Goal: Task Accomplishment & Management: Manage account settings

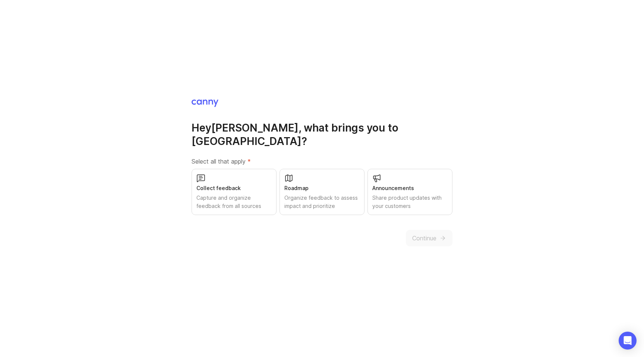
click at [247, 184] on div "Collect feedback" at bounding box center [233, 188] width 75 height 8
click at [351, 184] on div "Roadmap" at bounding box center [321, 188] width 75 height 8
click at [325, 184] on div "Roadmap" at bounding box center [321, 188] width 75 height 8
click at [394, 186] on div "Announcements Share product updates with your customers" at bounding box center [409, 192] width 85 height 46
click at [425, 234] on span "Continue" at bounding box center [424, 238] width 24 height 9
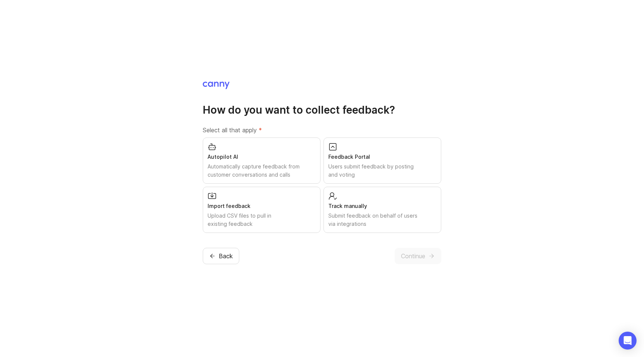
click at [270, 202] on div "Import feedback" at bounding box center [261, 206] width 108 height 8
click at [276, 160] on div "Autopilot AI" at bounding box center [261, 157] width 108 height 8
click at [350, 200] on div "Track manually Submit feedback on behalf of users via integrations" at bounding box center [382, 210] width 118 height 46
click at [414, 253] on span "Continue" at bounding box center [413, 255] width 24 height 9
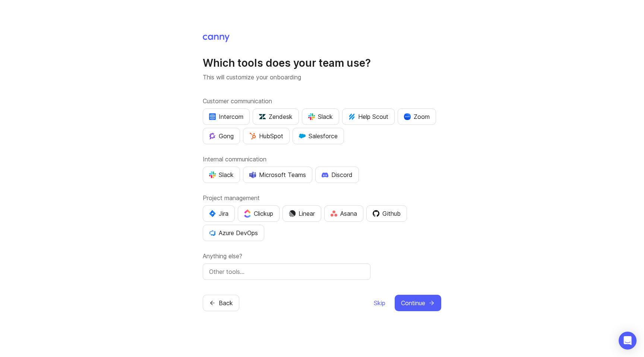
click at [374, 306] on span "Skip" at bounding box center [380, 302] width 12 height 9
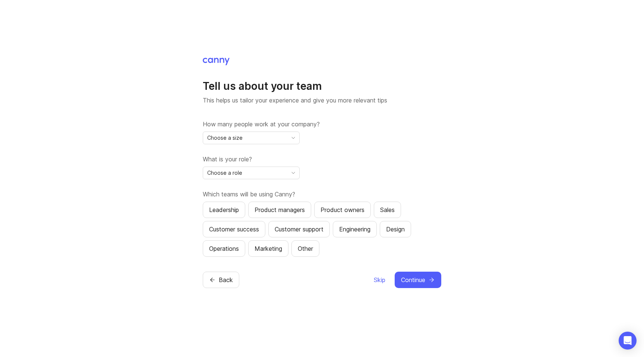
click at [370, 276] on div "Back Skip Continue" at bounding box center [322, 280] width 238 height 16
click at [377, 280] on span "Skip" at bounding box center [380, 279] width 12 height 9
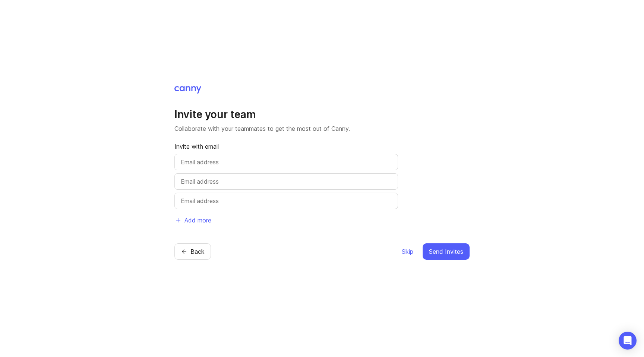
click at [405, 251] on span "Skip" at bounding box center [408, 251] width 12 height 9
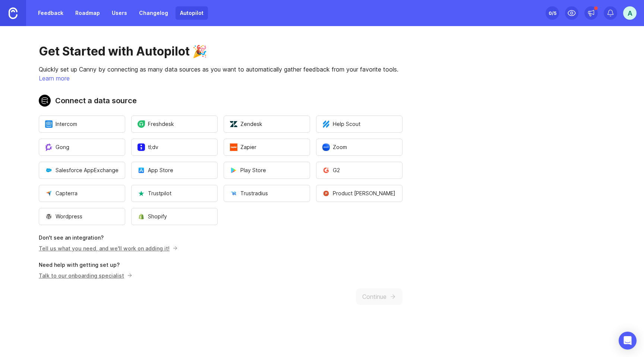
click at [158, 15] on link "Changelog" at bounding box center [153, 12] width 38 height 13
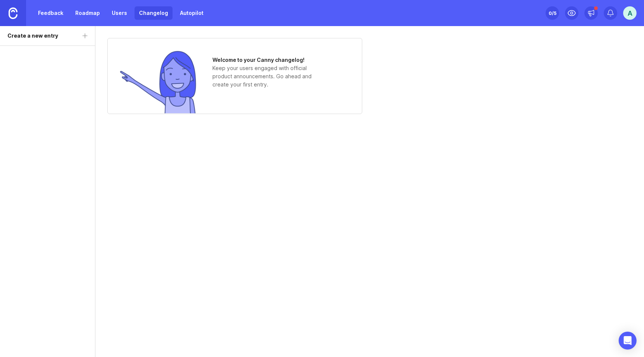
click at [90, 14] on link "Roadmap" at bounding box center [88, 12] width 34 height 13
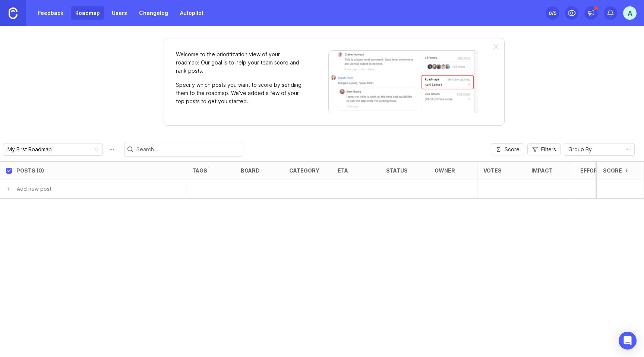
click at [495, 45] on div at bounding box center [495, 47] width 5 height 6
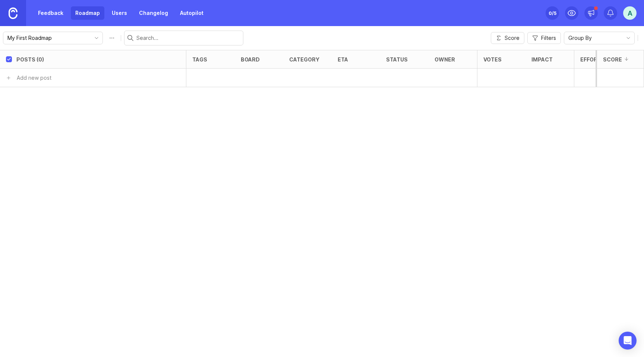
click at [53, 9] on link "Feedback" at bounding box center [51, 12] width 34 height 13
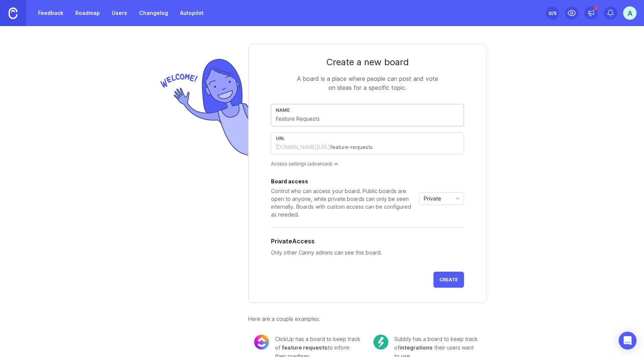
click at [12, 17] on img at bounding box center [13, 13] width 9 height 12
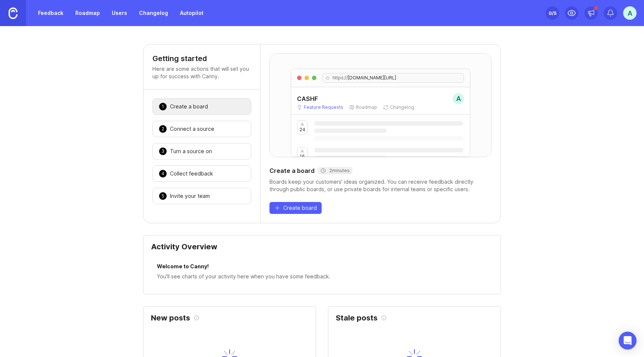
click at [635, 16] on div "A" at bounding box center [629, 12] width 13 height 13
click at [632, 15] on div "A" at bounding box center [629, 12] width 13 height 13
click at [630, 18] on div "A" at bounding box center [629, 12] width 13 height 13
click at [612, 103] on div "Logout" at bounding box center [603, 109] width 74 height 12
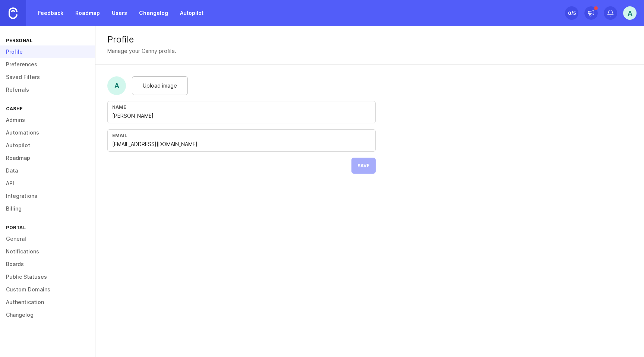
click at [30, 64] on link "Preferences" at bounding box center [47, 64] width 95 height 13
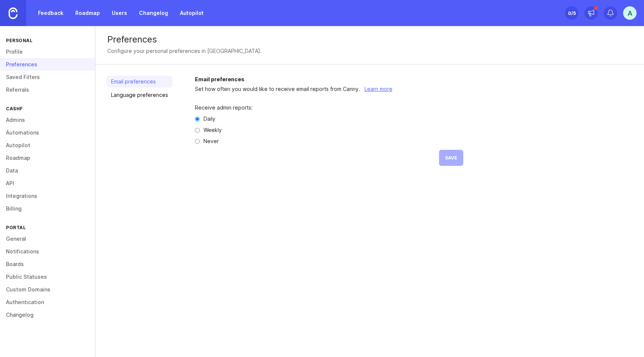
click at [128, 94] on link "Language preferences" at bounding box center [140, 95] width 66 height 12
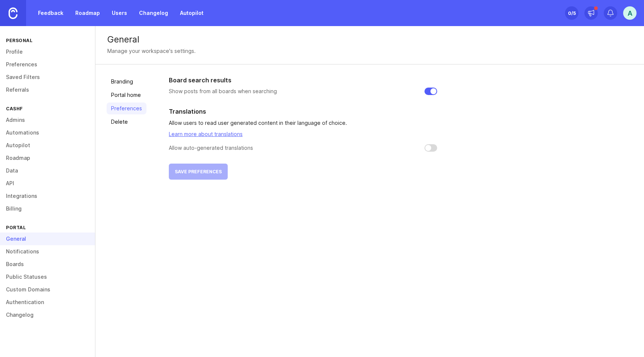
click at [431, 147] on input "checkbox" at bounding box center [430, 147] width 13 height 7
checkbox input "false"
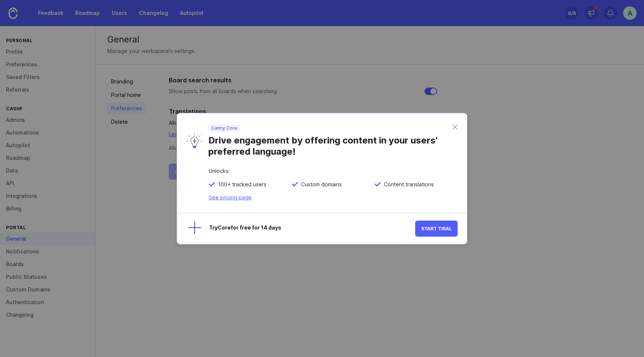
click at [439, 230] on span "Start Trial" at bounding box center [436, 229] width 31 height 6
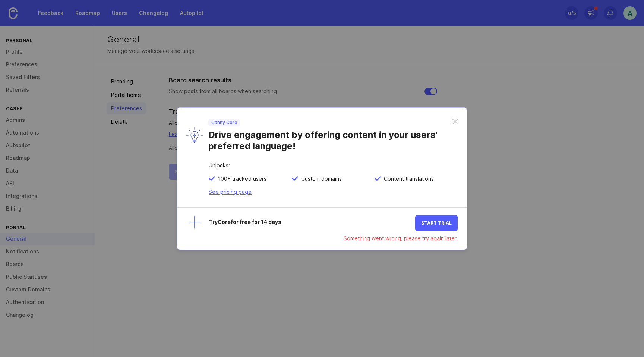
click at [435, 217] on button "Start Trial" at bounding box center [436, 223] width 42 height 16
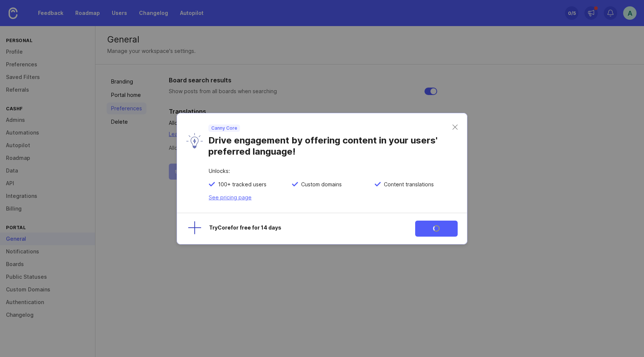
click at [222, 229] on div "Try Core for free for 14 days" at bounding box center [306, 229] width 217 height 16
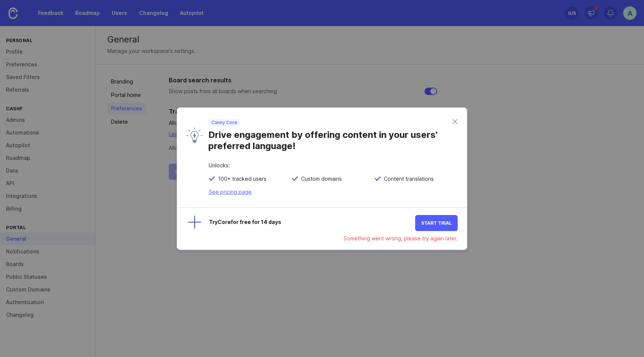
click at [192, 223] on div at bounding box center [191, 222] width 21 height 21
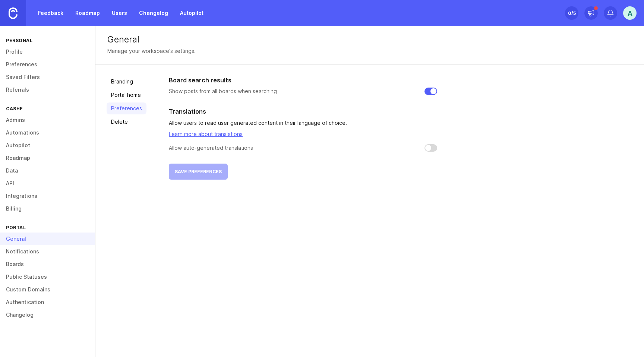
click at [34, 66] on link "Preferences" at bounding box center [47, 64] width 95 height 13
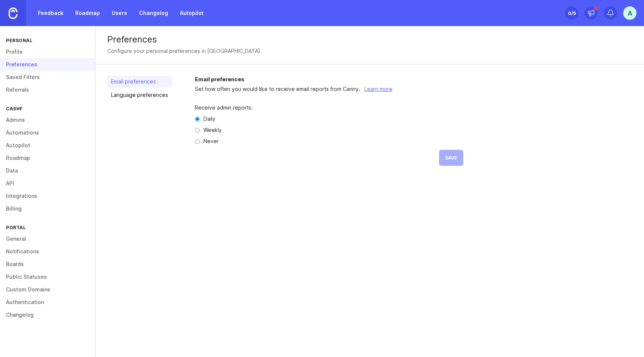
click at [161, 98] on link "Language preferences" at bounding box center [140, 95] width 66 height 12
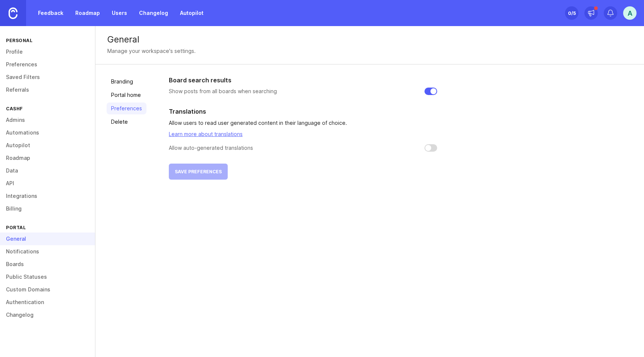
click at [26, 169] on link "Data" at bounding box center [47, 170] width 95 height 13
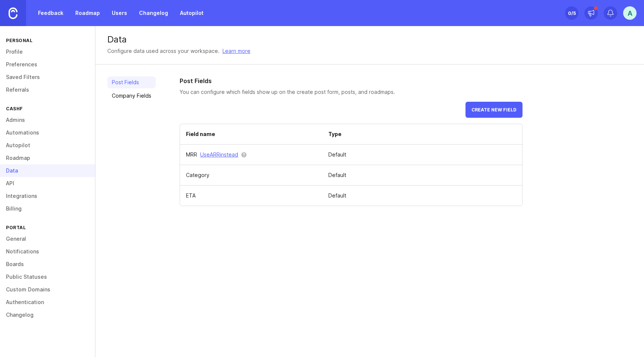
click at [35, 127] on link "Automations" at bounding box center [47, 132] width 95 height 13
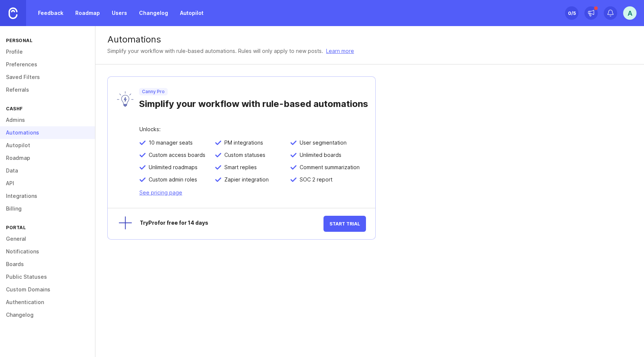
click at [35, 121] on link "Admins" at bounding box center [47, 120] width 95 height 13
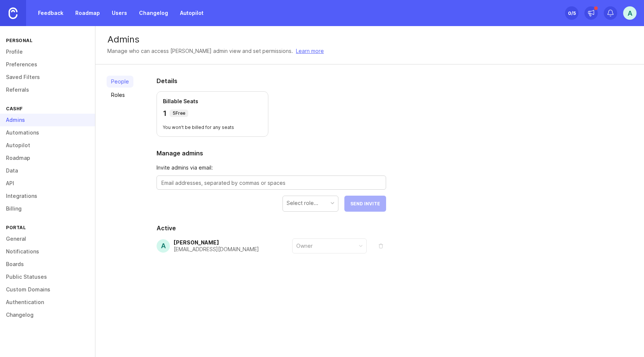
click at [36, 134] on link "Automations" at bounding box center [47, 132] width 95 height 13
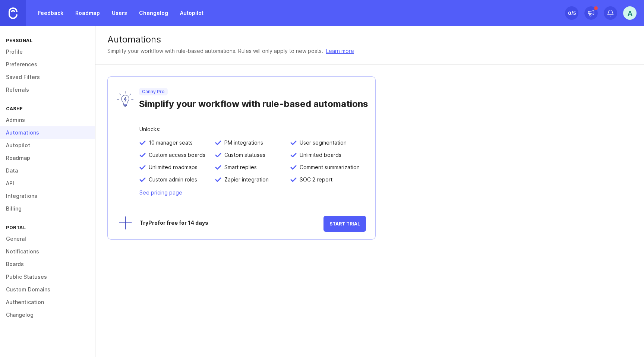
click at [37, 145] on link "Autopilot" at bounding box center [47, 145] width 95 height 13
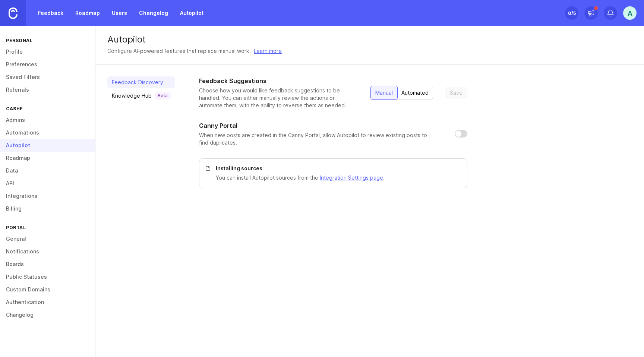
click at [35, 157] on link "Roadmap" at bounding box center [47, 158] width 95 height 13
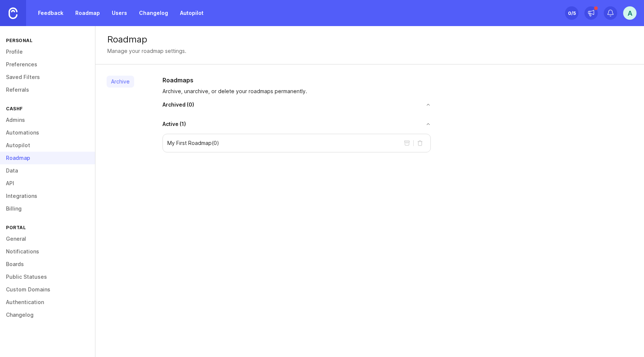
click at [34, 317] on link "Changelog" at bounding box center [47, 314] width 95 height 13
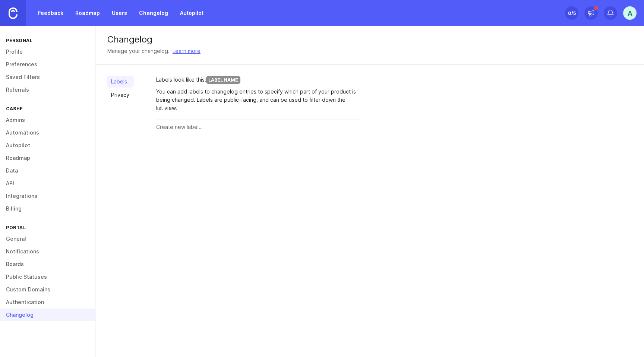
click at [25, 262] on link "Boards" at bounding box center [47, 264] width 95 height 13
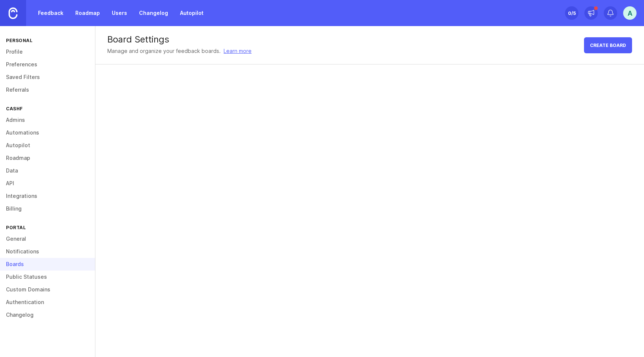
click at [28, 245] on link "Notifications" at bounding box center [47, 251] width 95 height 13
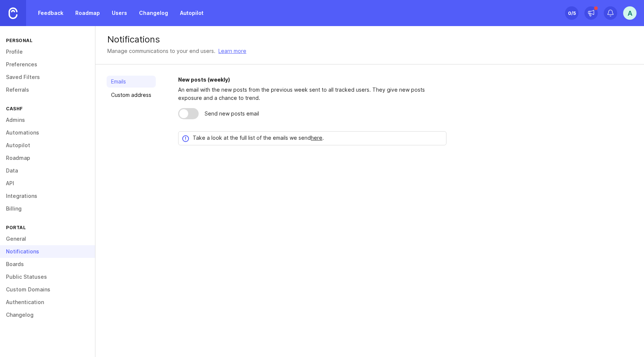
click at [28, 240] on link "General" at bounding box center [47, 238] width 95 height 13
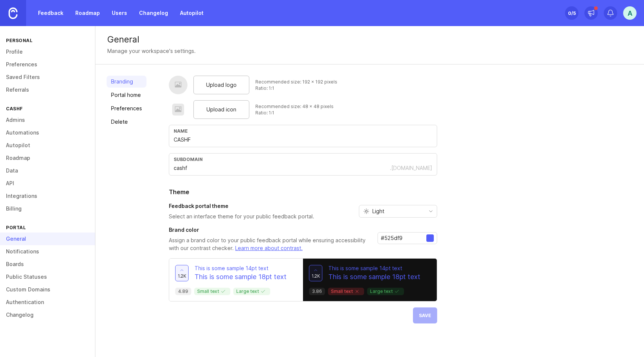
click at [124, 93] on link "Portal home" at bounding box center [127, 95] width 40 height 12
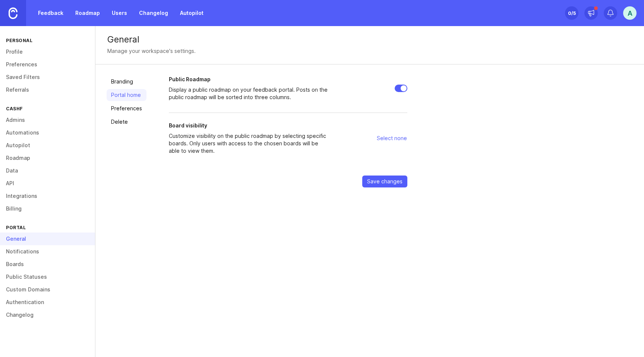
click at [128, 109] on link "Preferences" at bounding box center [127, 108] width 40 height 12
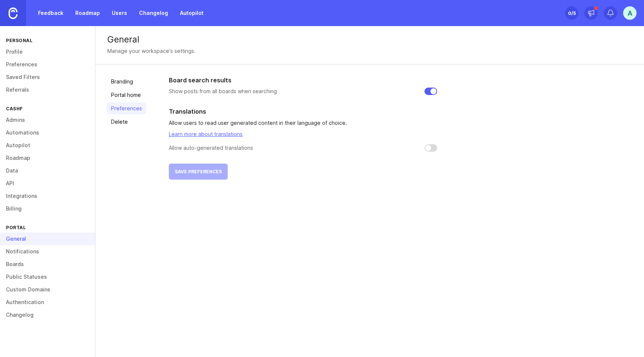
click at [197, 134] on link "Learn more about translations" at bounding box center [206, 134] width 74 height 6
click at [629, 9] on div "A" at bounding box center [629, 12] width 13 height 13
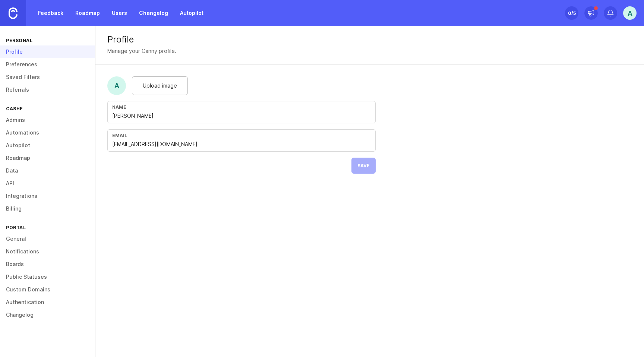
click at [32, 300] on link "Authentication" at bounding box center [47, 302] width 95 height 13
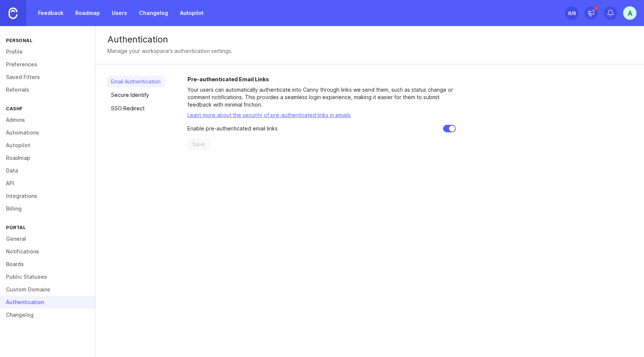
click at [17, 123] on link "Admins" at bounding box center [47, 120] width 95 height 13
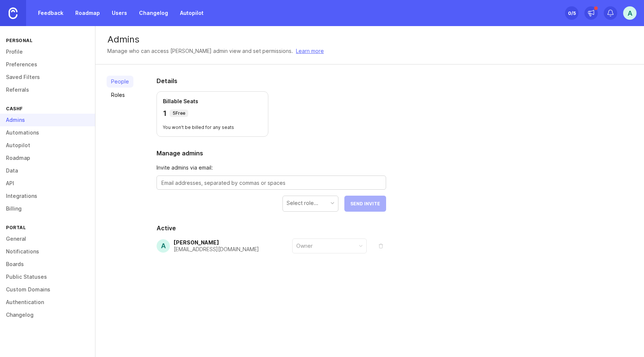
click at [34, 53] on link "Profile" at bounding box center [47, 51] width 95 height 13
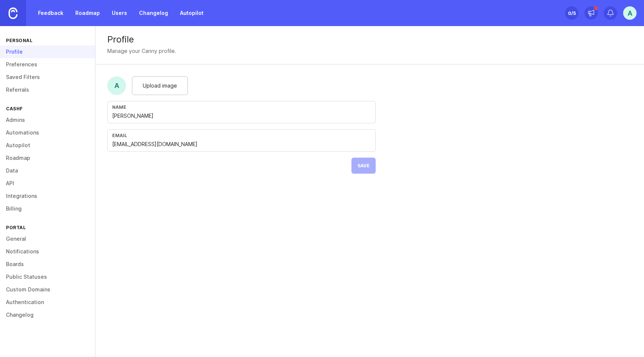
click at [25, 240] on link "General" at bounding box center [47, 238] width 95 height 13
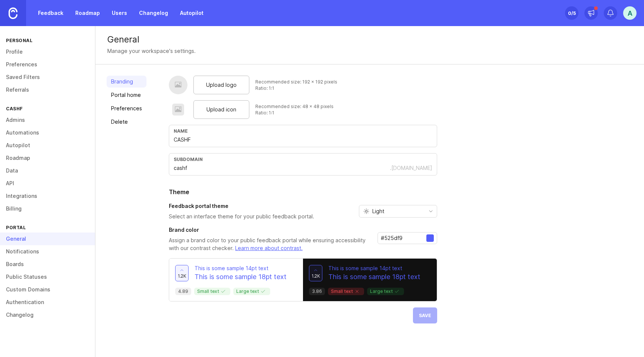
click at [118, 123] on link "Delete" at bounding box center [127, 122] width 40 height 12
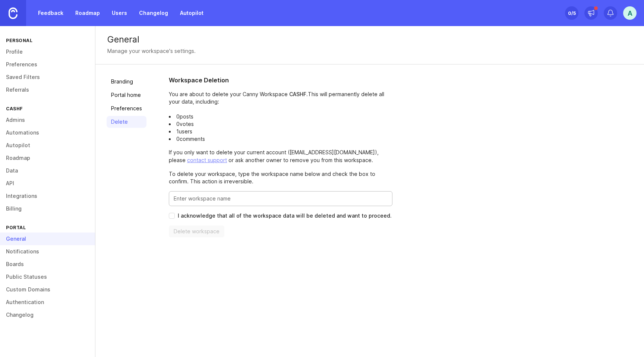
click at [230, 200] on input "Enter this workspace's name to confirm" at bounding box center [281, 198] width 214 height 8
click at [171, 216] on input "I acknowledge that all of the workspace data will be deleted and want to procee…" at bounding box center [172, 216] width 6 height 6
checkbox input "true"
click at [230, 199] on input "Enter this workspace's name to confirm" at bounding box center [281, 198] width 214 height 8
click at [214, 229] on span "Delete workspace" at bounding box center [197, 231] width 46 height 7
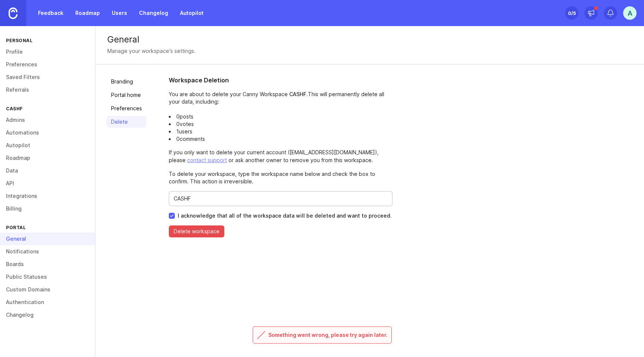
drag, startPoint x: 248, startPoint y: 198, endPoint x: 83, endPoint y: 190, distance: 164.8
click at [83, 190] on div "Personal Profile Preferences Saved Filters Referrals CASHF Admins Automations A…" at bounding box center [322, 191] width 644 height 331
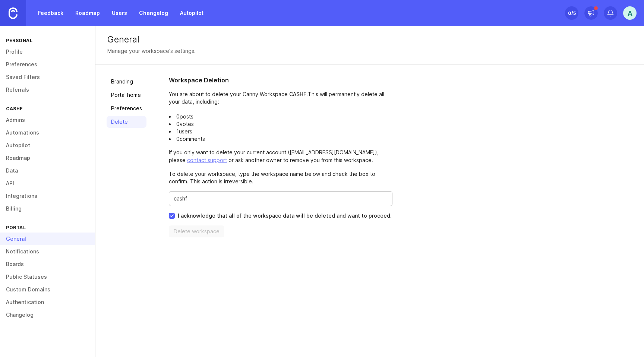
click at [219, 246] on div "Branding Portal home Preferences Delete Workspace Deletion You are about to del…" at bounding box center [369, 156] width 548 height 184
drag, startPoint x: 196, startPoint y: 200, endPoint x: 78, endPoint y: 198, distance: 117.7
click at [79, 198] on div "Personal Profile Preferences Saved Filters Referrals CASHF Admins Automations A…" at bounding box center [322, 191] width 644 height 331
type input "CASHF"
click at [203, 237] on button "Delete workspace" at bounding box center [196, 231] width 55 height 12
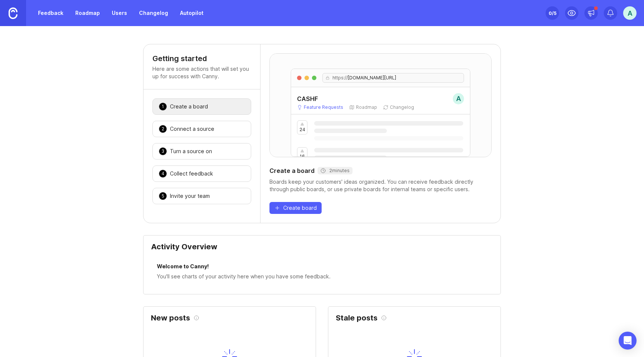
click at [631, 12] on div "A" at bounding box center [629, 12] width 13 height 13
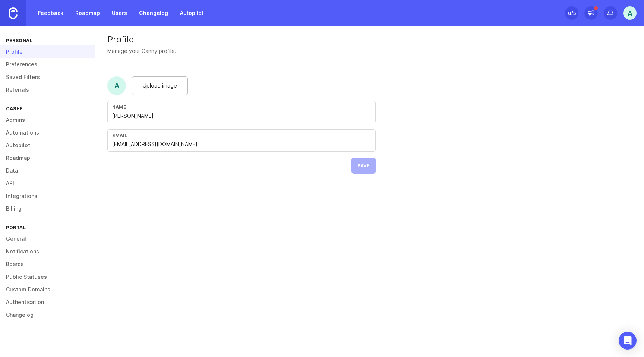
click at [31, 208] on link "Billing" at bounding box center [47, 208] width 95 height 13
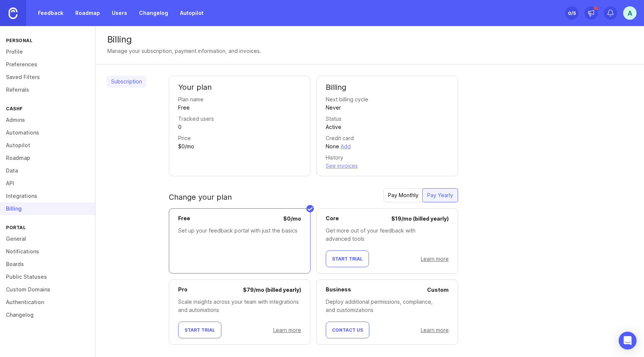
click at [23, 310] on link "Changelog" at bounding box center [47, 314] width 95 height 13
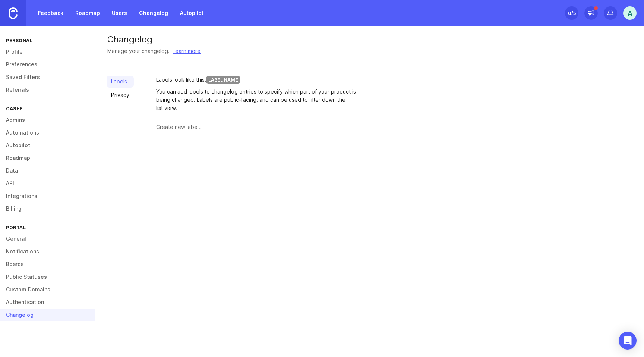
click at [27, 301] on link "Authentication" at bounding box center [47, 302] width 95 height 13
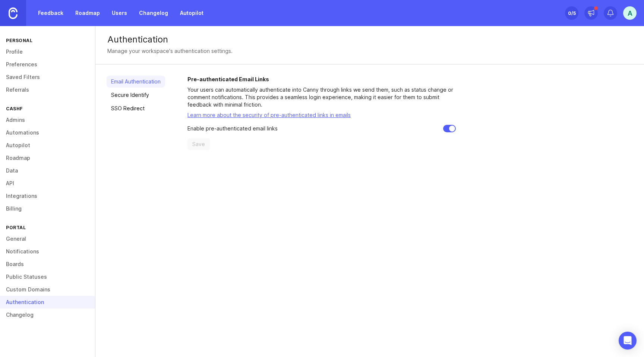
click at [29, 238] on link "General" at bounding box center [47, 238] width 95 height 13
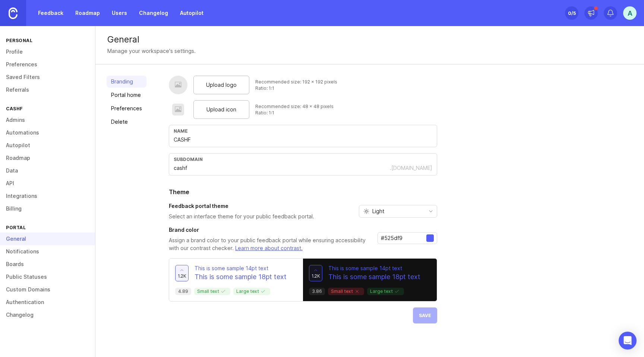
click at [137, 123] on link "Delete" at bounding box center [127, 122] width 40 height 12
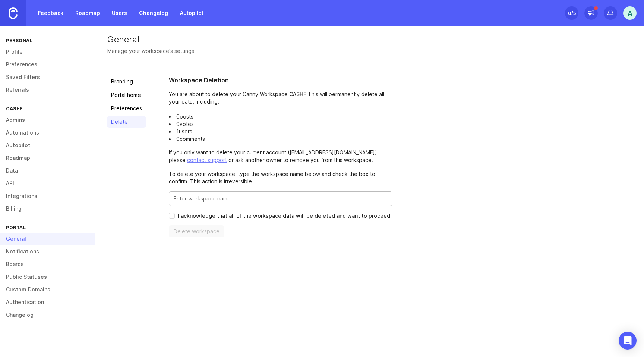
click at [217, 200] on input "Enter this workspace's name to confirm" at bounding box center [281, 198] width 214 height 8
type input "CASHF"
click at [169, 217] on input "I acknowledge that all of the workspace data will be deleted and want to procee…" at bounding box center [172, 216] width 6 height 6
checkbox input "true"
click at [177, 228] on button "Delete workspace" at bounding box center [196, 231] width 55 height 12
